Goal: Use online tool/utility: Utilize a website feature to perform a specific function

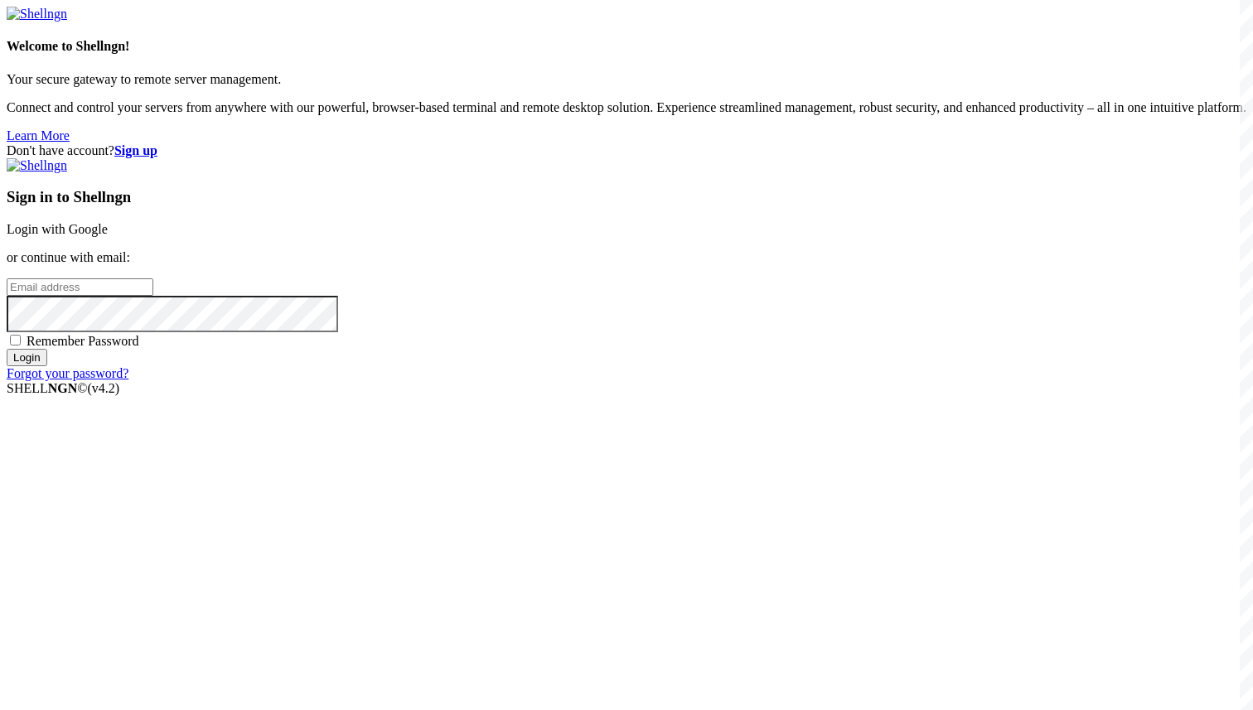
click at [153, 296] on input "email" at bounding box center [80, 287] width 147 height 17
paste input "[EMAIL_ADDRESS][DOMAIN_NAME]"
type input "[EMAIL_ADDRESS][DOMAIN_NAME]"
click at [139, 348] on span "Remember Password" at bounding box center [83, 341] width 113 height 14
click at [21, 346] on input "Remember Password" at bounding box center [15, 340] width 11 height 11
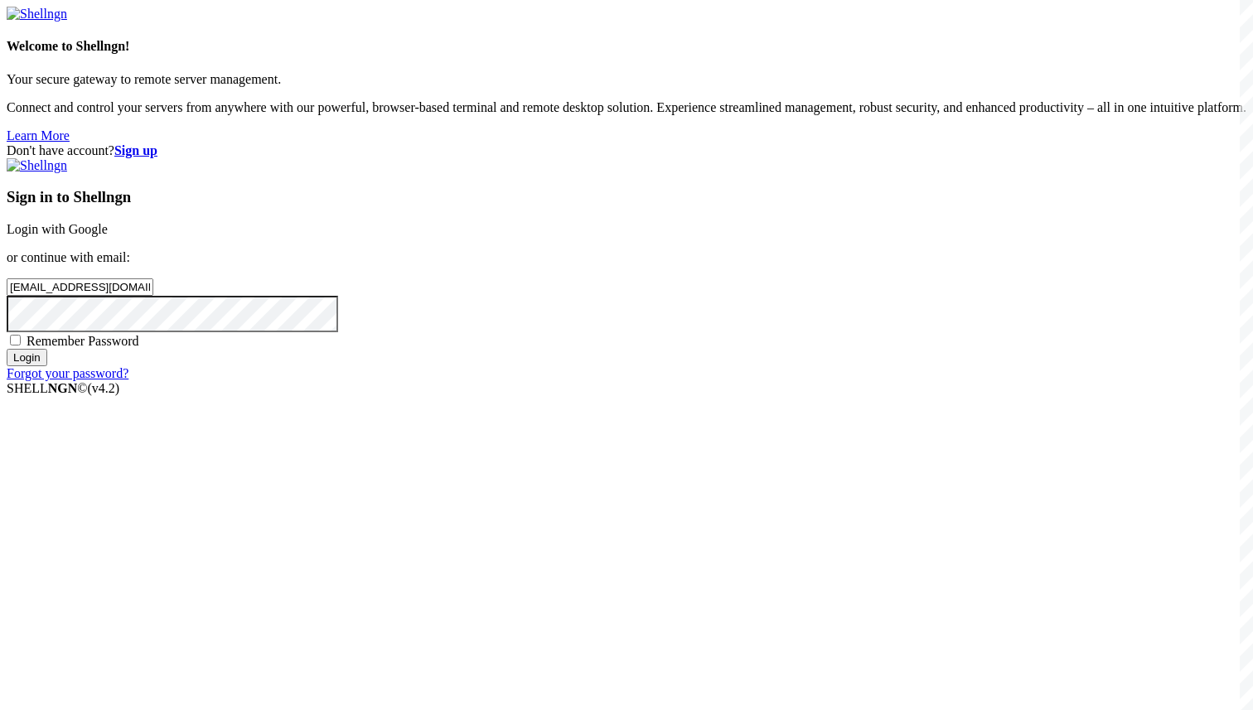
checkbox input "true"
click at [47, 366] on input "Login" at bounding box center [27, 357] width 41 height 17
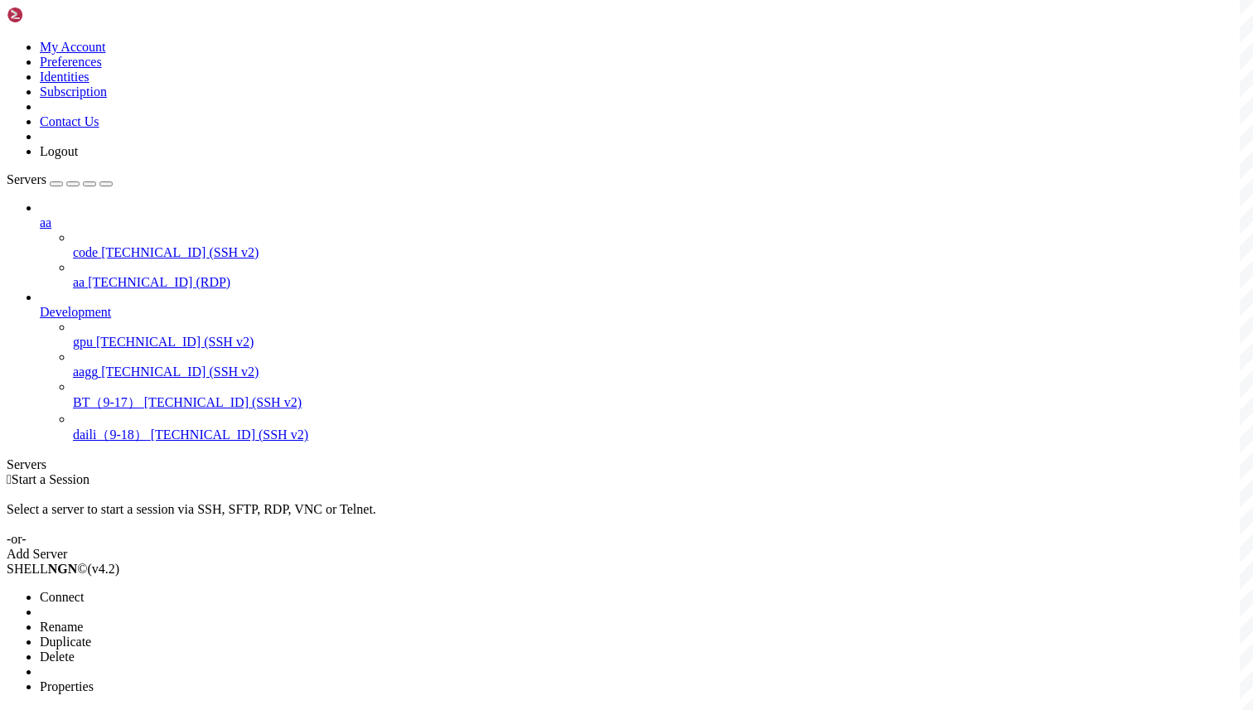
click at [113, 590] on li "Connect" at bounding box center [115, 597] width 151 height 15
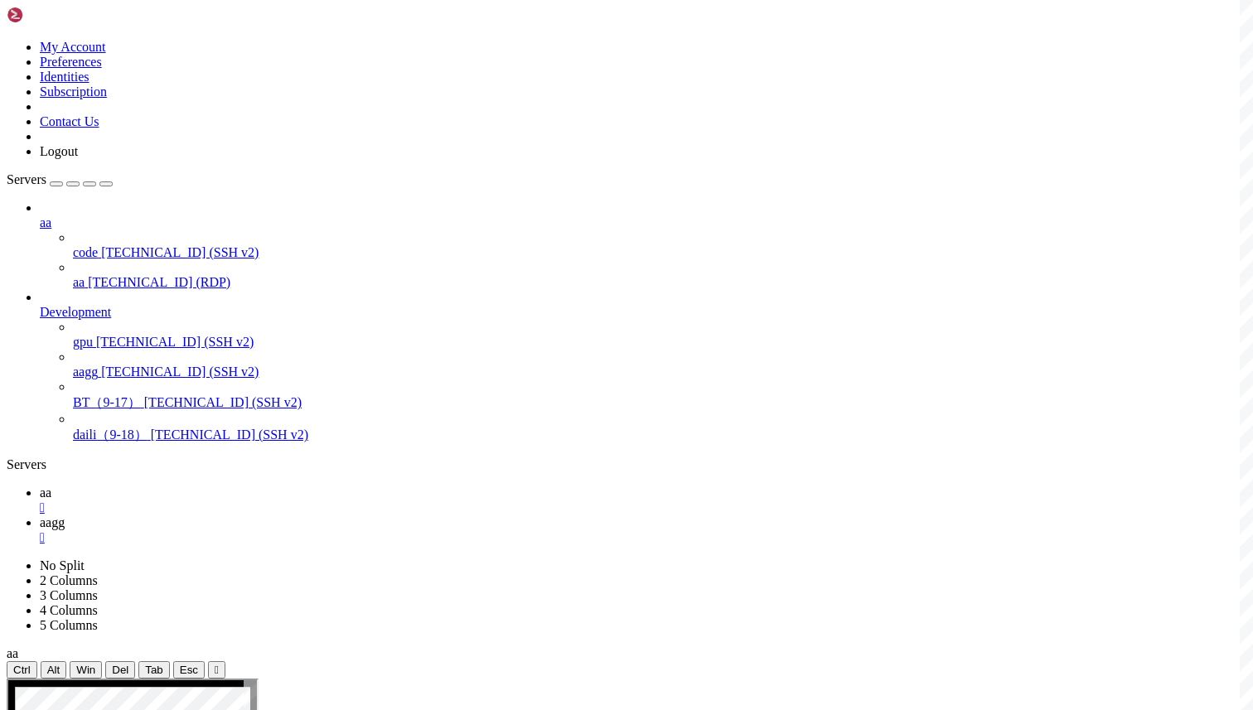
click at [40, 486] on icon at bounding box center [40, 493] width 0 height 14
click at [65, 516] on span "aagg" at bounding box center [52, 523] width 25 height 14
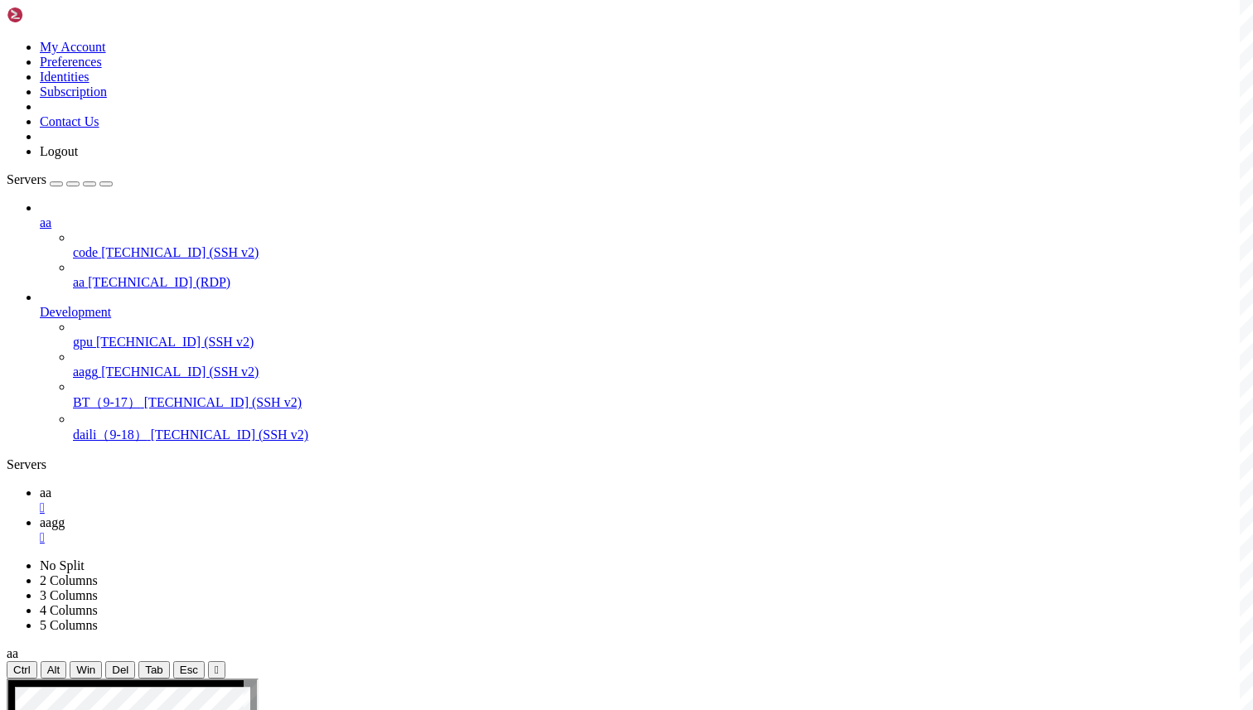
click at [230, 486] on link "aa " at bounding box center [643, 501] width 1207 height 30
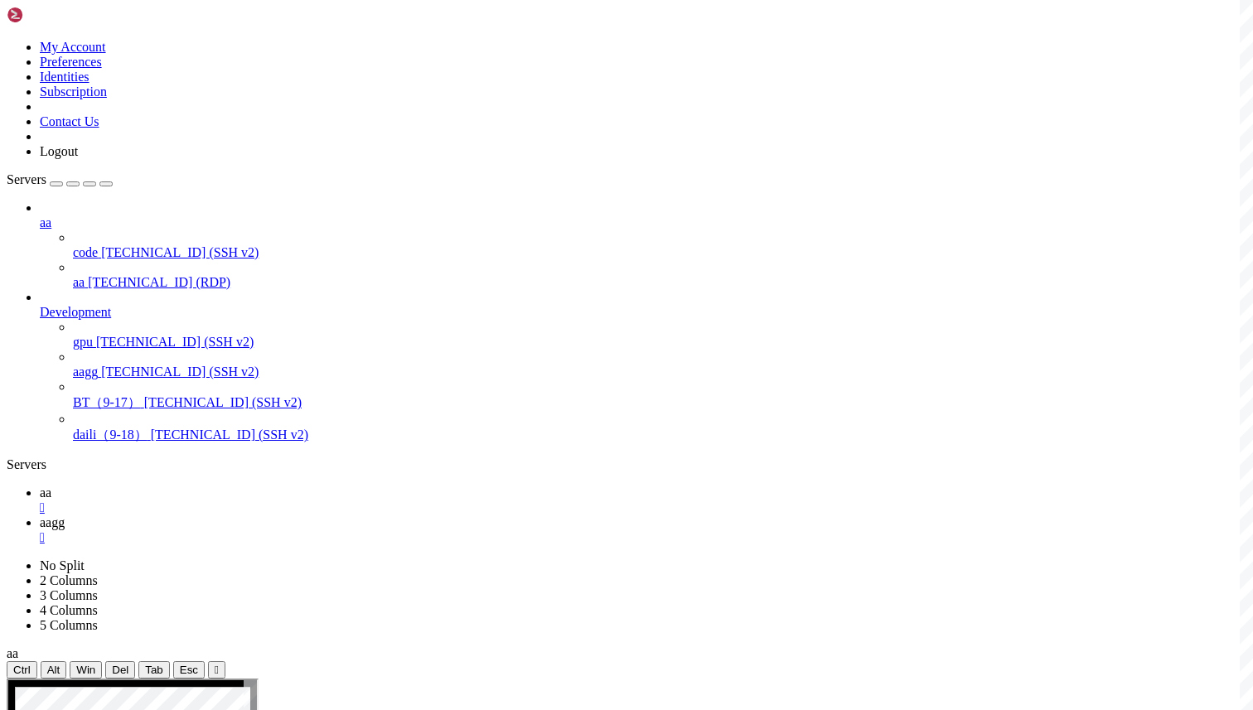
click at [115, 444] on div "aa code [TECHNICAL_ID] (SSH v2) aa [TECHNICAL_ID] (RDP) Development gpu [TECHNI…" at bounding box center [627, 323] width 1240 height 244
